Goal: Find specific page/section: Find specific page/section

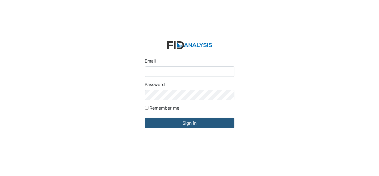
type input "[EMAIL_ADDRESS][DOMAIN_NAME]"
click at [145, 118] on input "Sign in" at bounding box center [189, 123] width 89 height 10
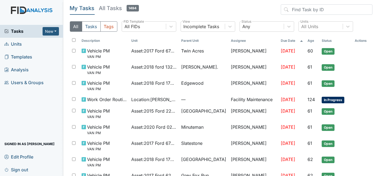
click at [16, 47] on span "Units" at bounding box center [12, 44] width 17 height 8
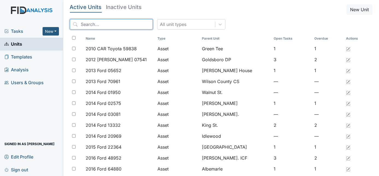
click at [116, 23] on input "search" at bounding box center [111, 24] width 83 height 10
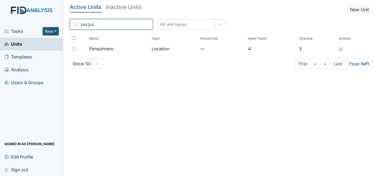
type input "perqui"
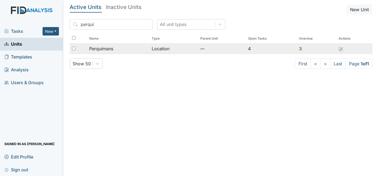
click at [177, 52] on td "Location" at bounding box center [173, 48] width 49 height 11
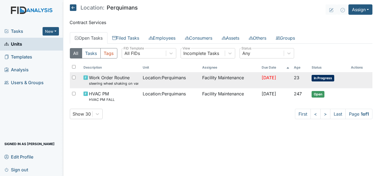
click at [241, 79] on td "Facility Maintenance" at bounding box center [229, 80] width 59 height 16
